Goal: Find specific page/section: Find specific page/section

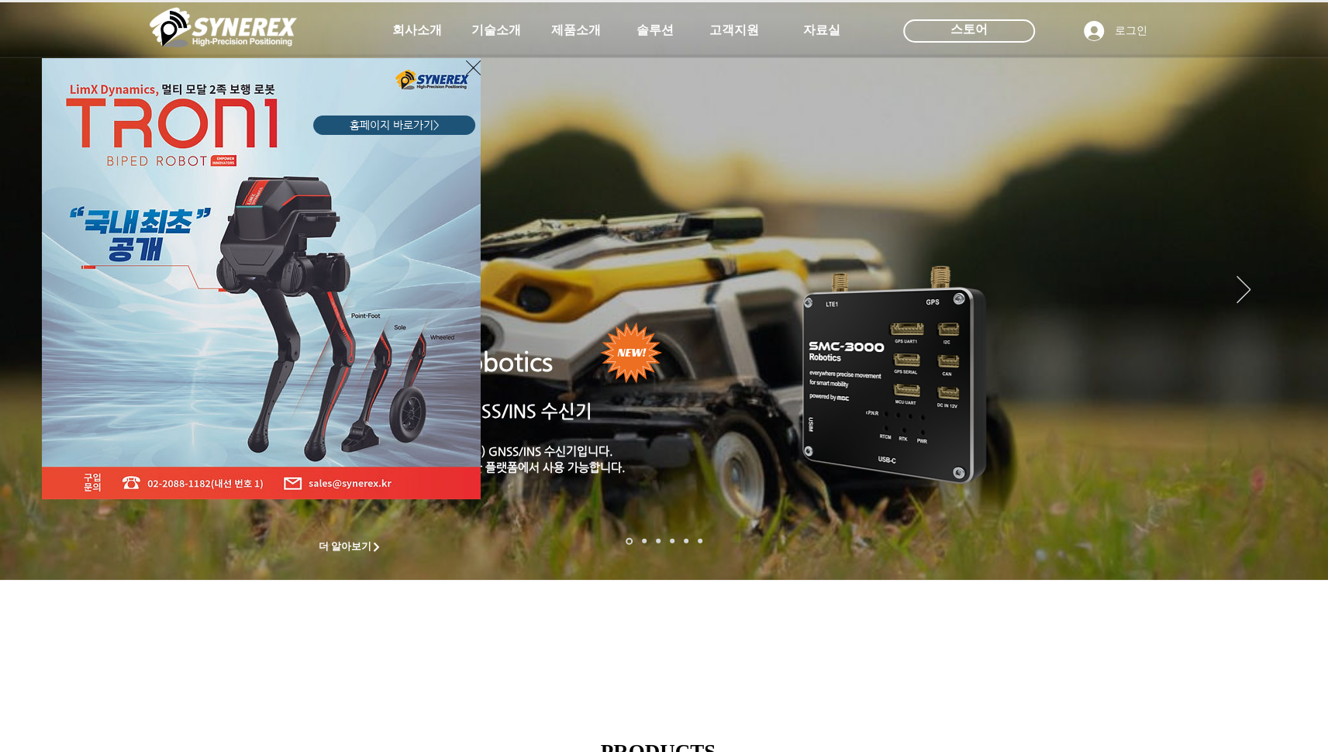
click at [475, 68] on icon "사이트로 돌아가기" at bounding box center [473, 67] width 15 height 19
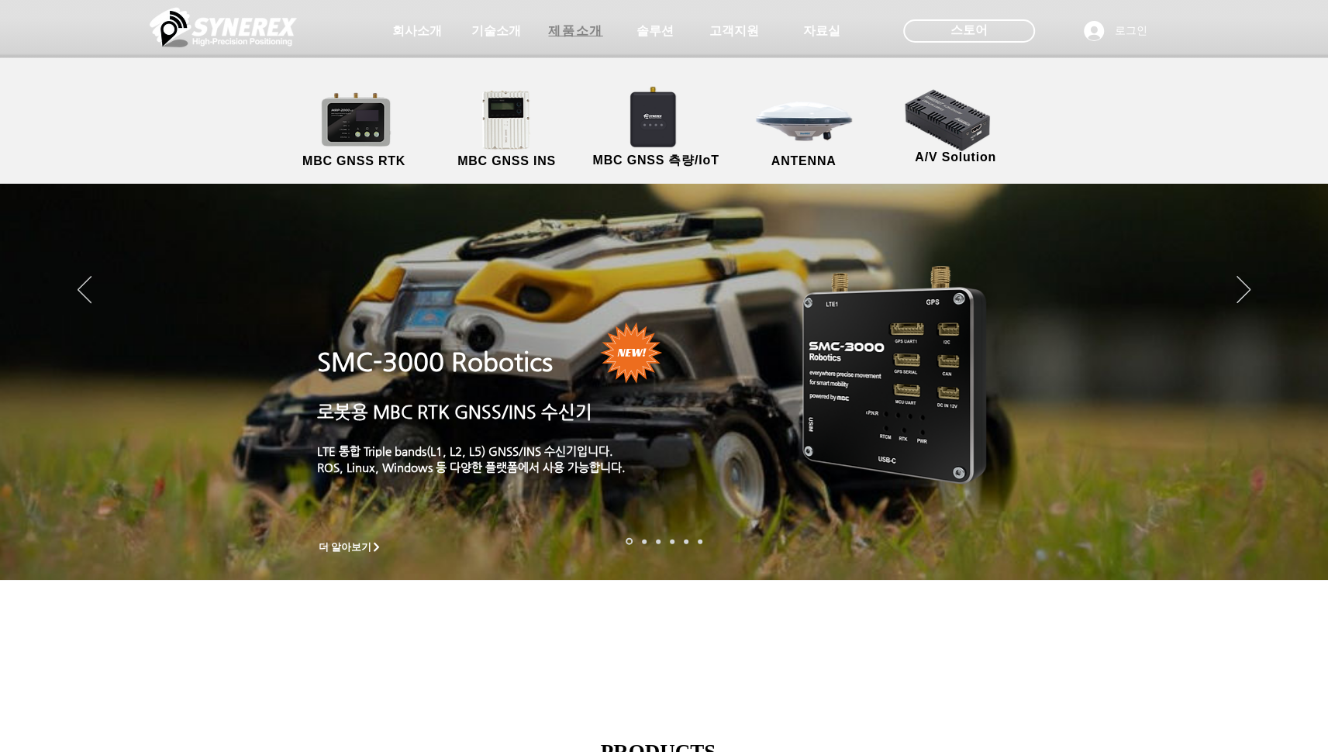
click at [597, 37] on span "제품소개" at bounding box center [575, 31] width 54 height 16
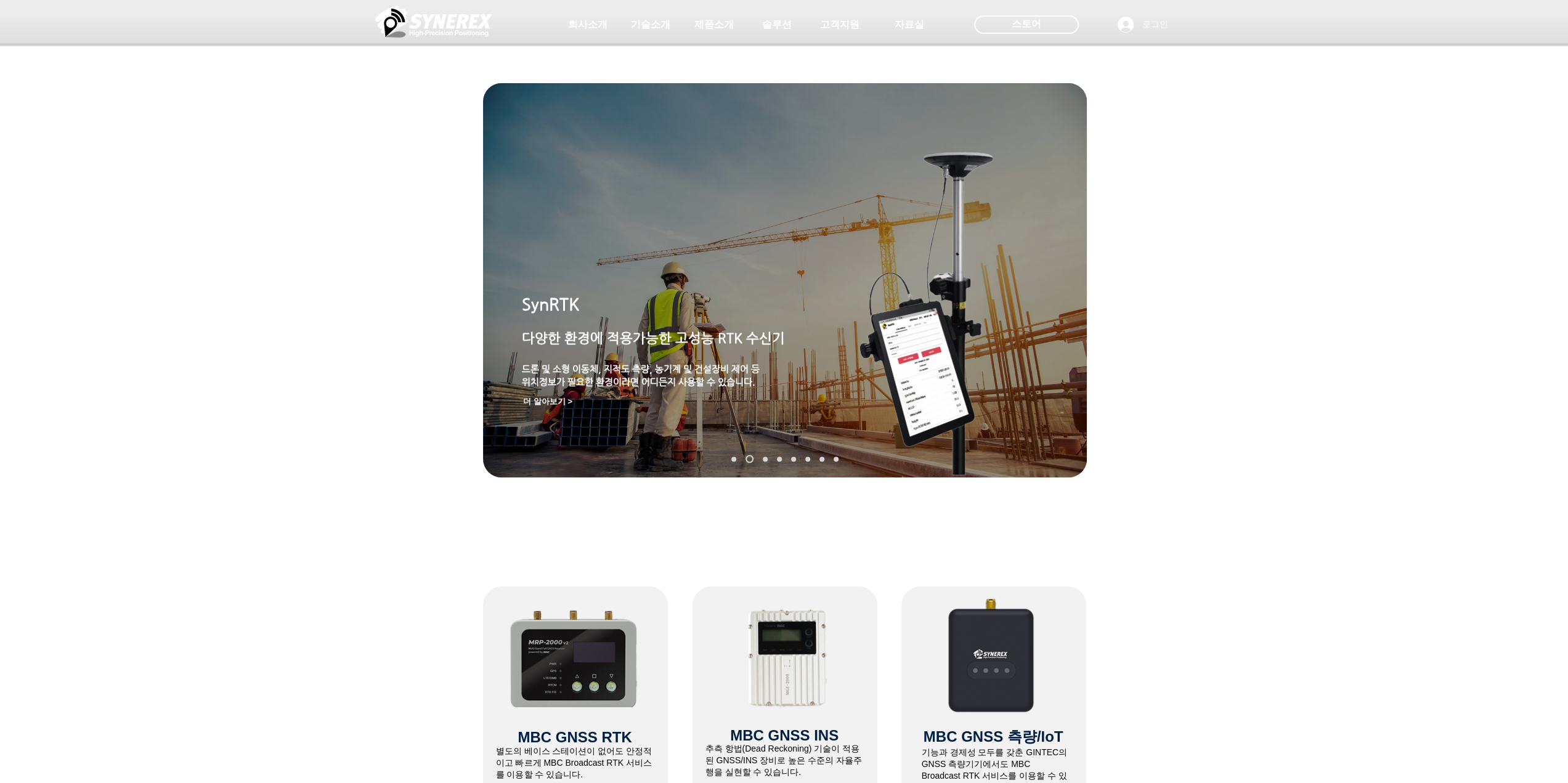
click at [308, 300] on div "main content" at bounding box center [784, 379] width 1568 height 382
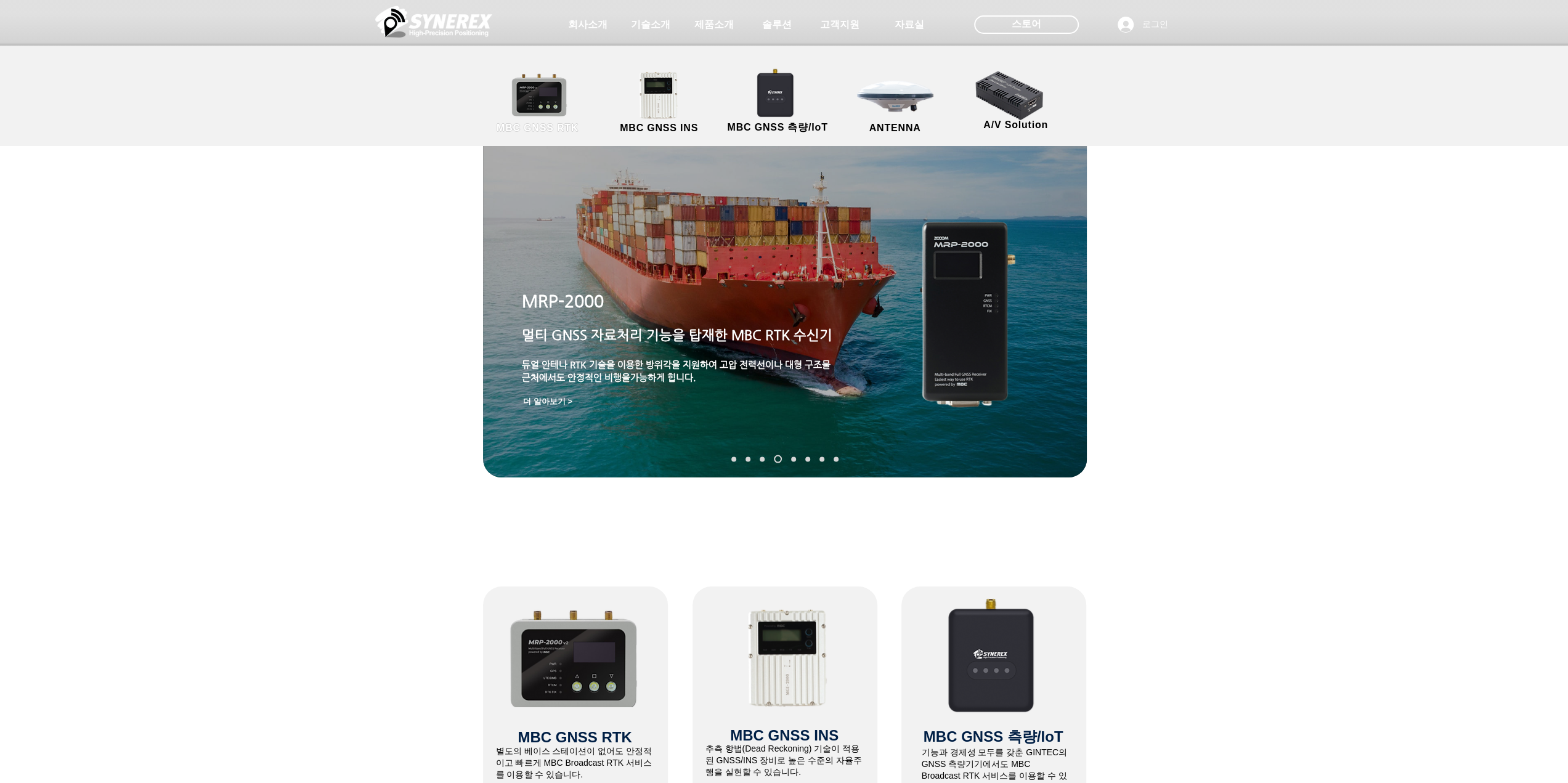
click at [559, 100] on link "MBC GNSS RTK" at bounding box center [538, 103] width 111 height 64
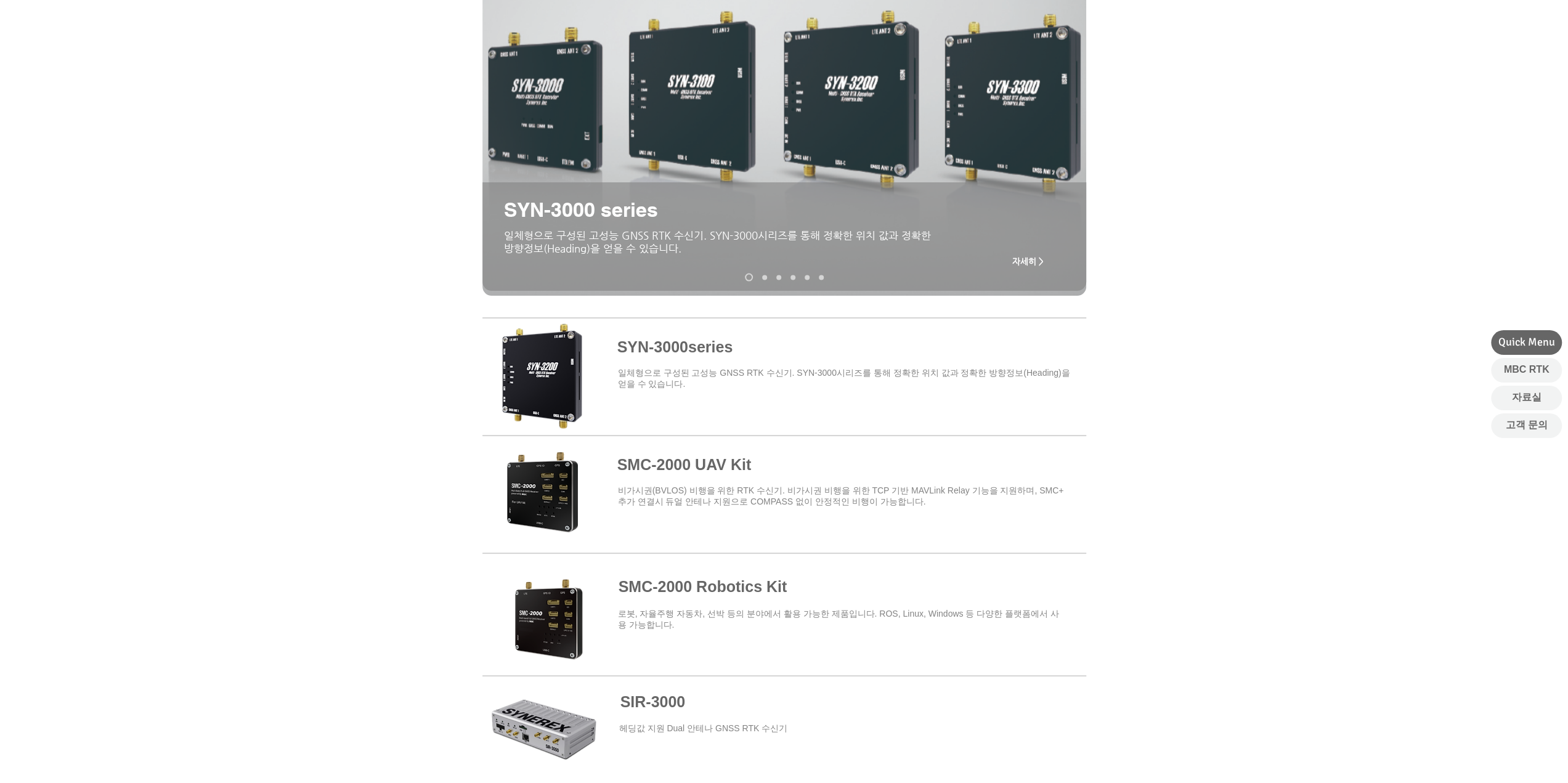
scroll to position [246, 0]
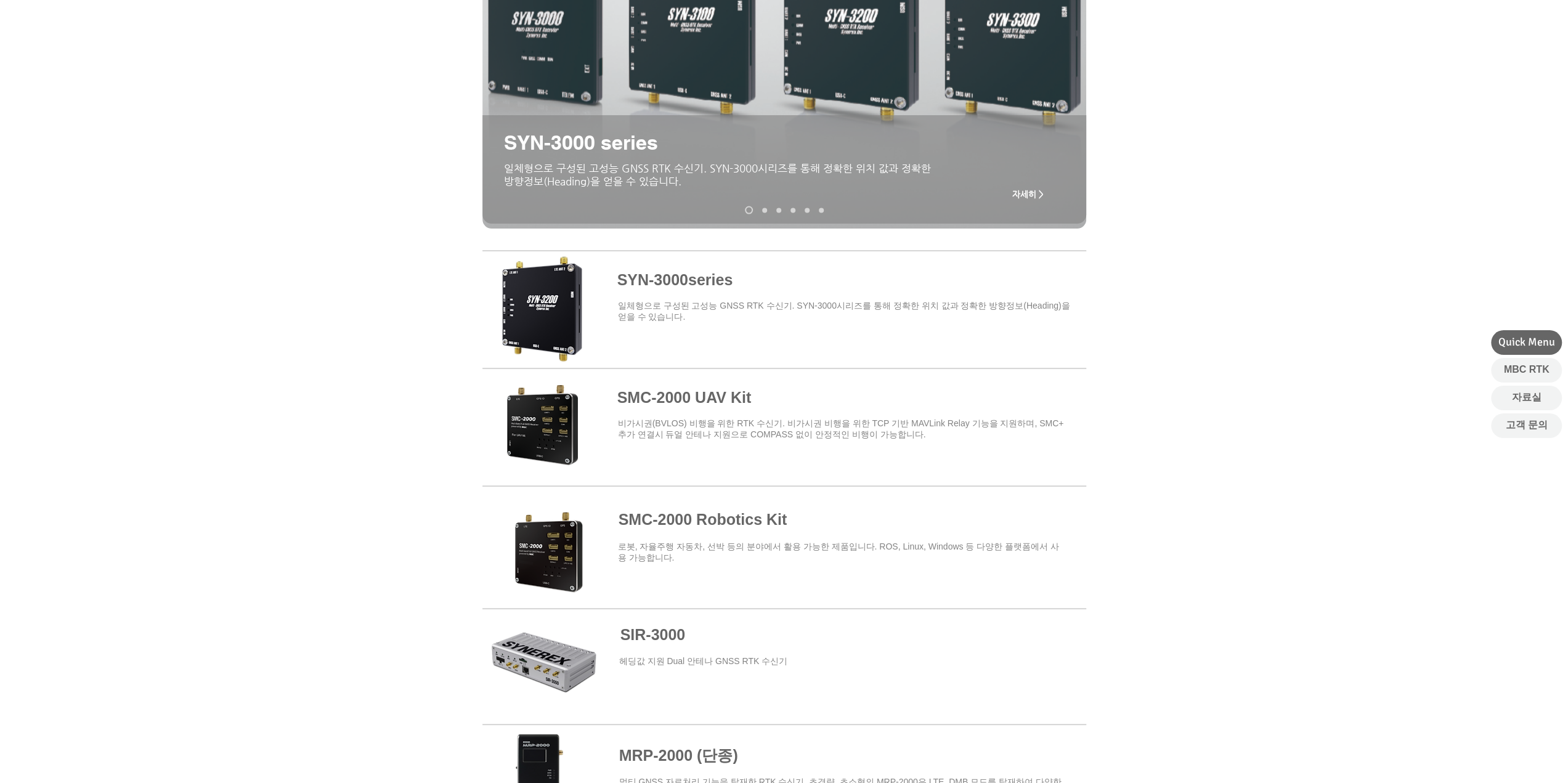
click at [733, 397] on span at bounding box center [784, 425] width 604 height 108
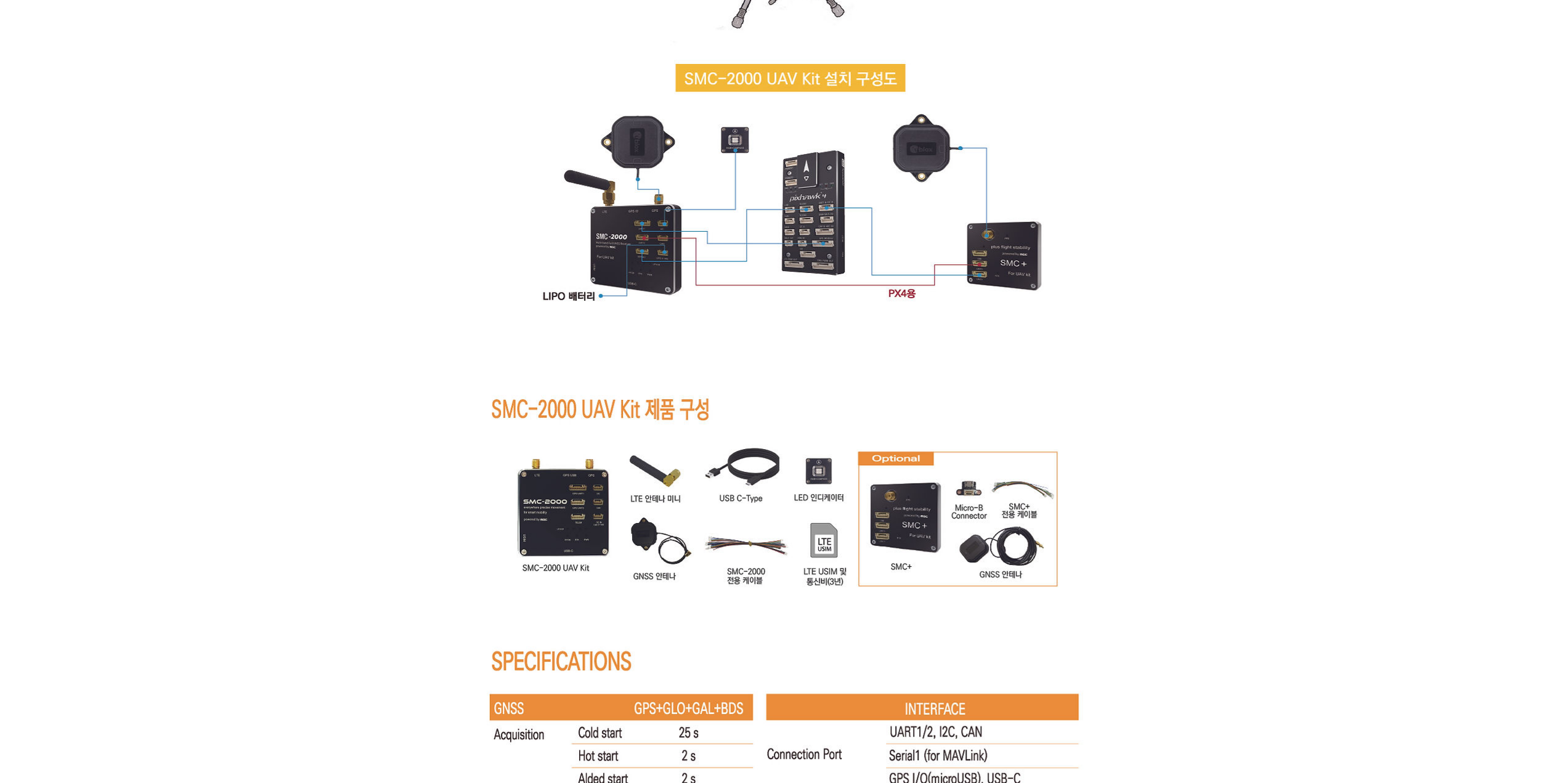
scroll to position [7321, 0]
